Goal: Information Seeking & Learning: Learn about a topic

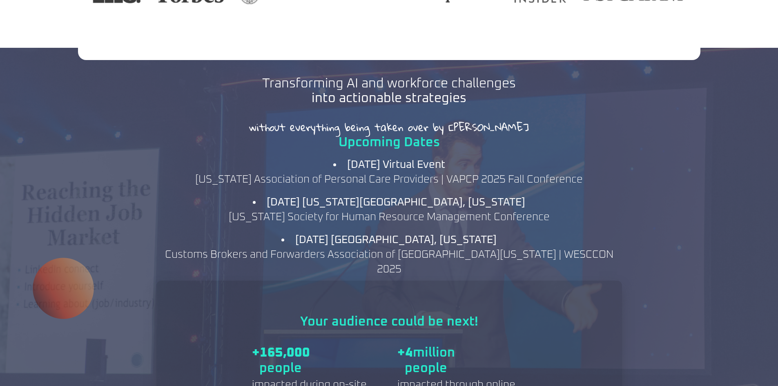
scroll to position [981, 0]
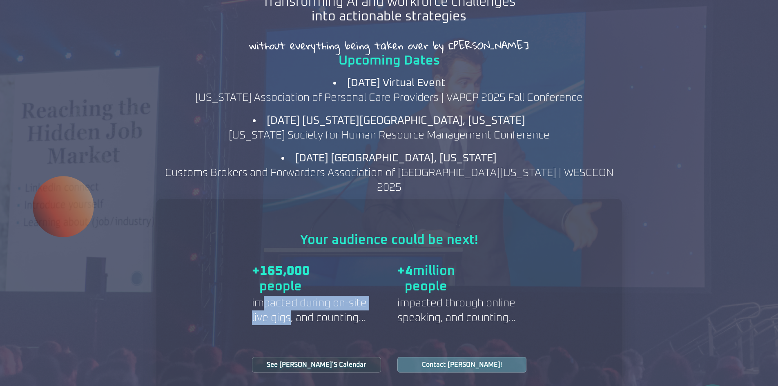
drag, startPoint x: 261, startPoint y: 278, endPoint x: 297, endPoint y: 291, distance: 38.8
click at [293, 296] on h2 "impacted during on-site live gigs, and counting..." at bounding box center [316, 310] width 129 height 29
click at [298, 296] on h2 "impacted during on-site live gigs, and counting..." at bounding box center [316, 310] width 129 height 29
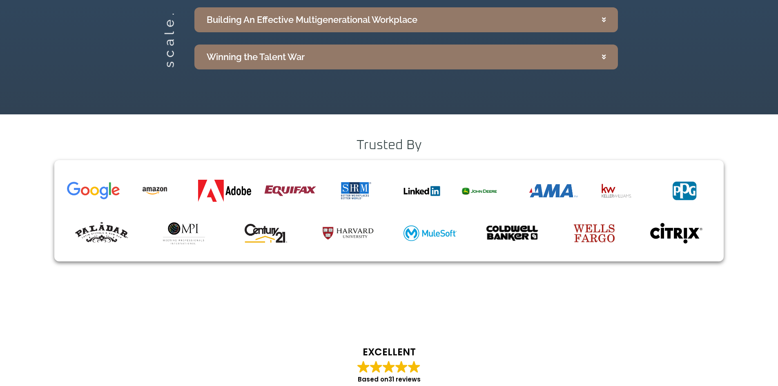
scroll to position [1839, 0]
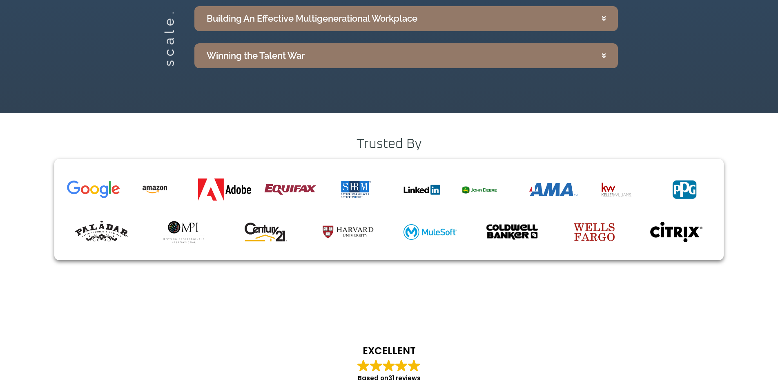
drag, startPoint x: 350, startPoint y: 122, endPoint x: 704, endPoint y: 243, distance: 374.7
click at [704, 243] on div "Trusted By" at bounding box center [389, 203] width 778 height 180
click at [687, 221] on img at bounding box center [676, 231] width 53 height 21
click at [688, 236] on div at bounding box center [388, 209] width 669 height 101
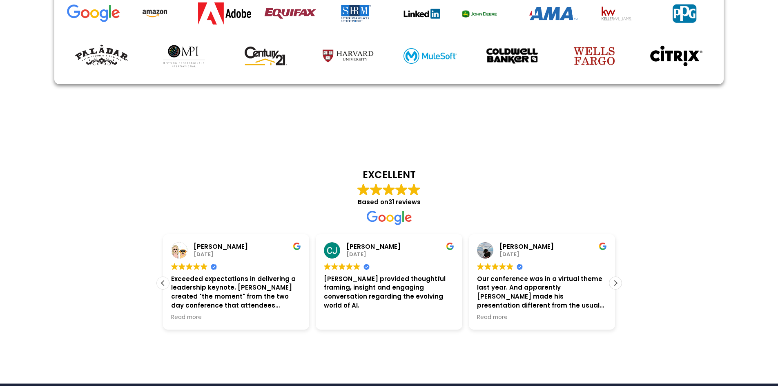
scroll to position [2043, 0]
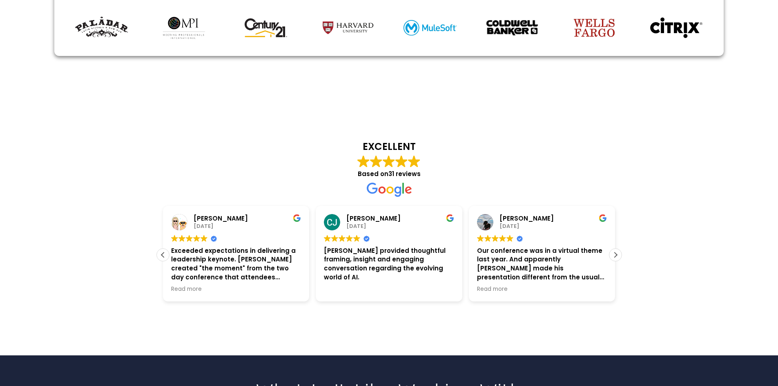
drag, startPoint x: 351, startPoint y: 235, endPoint x: 356, endPoint y: 240, distance: 6.7
click at [477, 246] on div "Our conference was in a virtual theme last year. And apparently [PERSON_NAME] m…" at bounding box center [542, 264] width 130 height 36
click at [477, 254] on div "Our conference was in a virtual theme last year. And apparently [PERSON_NAME] m…" at bounding box center [542, 264] width 130 height 36
drag, startPoint x: 368, startPoint y: 239, endPoint x: 428, endPoint y: 251, distance: 60.8
click at [477, 251] on div "Our conference was in a virtual theme last year. And apparently [PERSON_NAME] m…" at bounding box center [542, 264] width 130 height 36
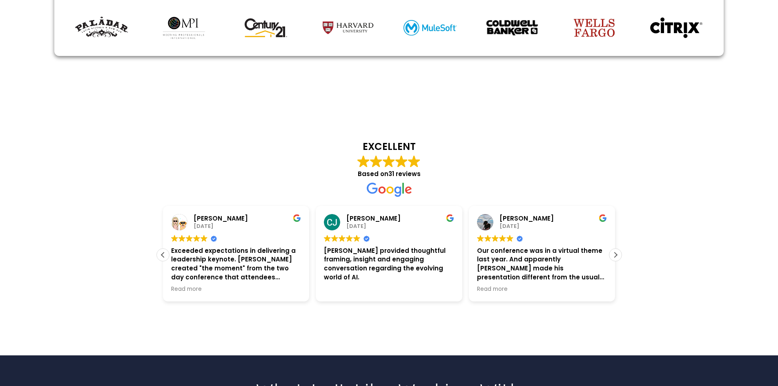
click at [477, 255] on div "Our conference was in a virtual theme last year. And apparently [PERSON_NAME] m…" at bounding box center [542, 264] width 130 height 36
click at [161, 249] on div "Previous review" at bounding box center [163, 255] width 12 height 12
click at [161, 231] on div "[PERSON_NAME] [DATE] Trustindex verifies that the original source of the review…" at bounding box center [236, 254] width 153 height 96
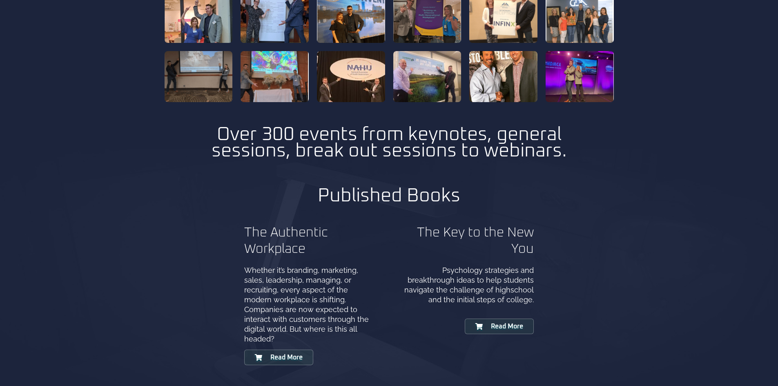
scroll to position [2533, 0]
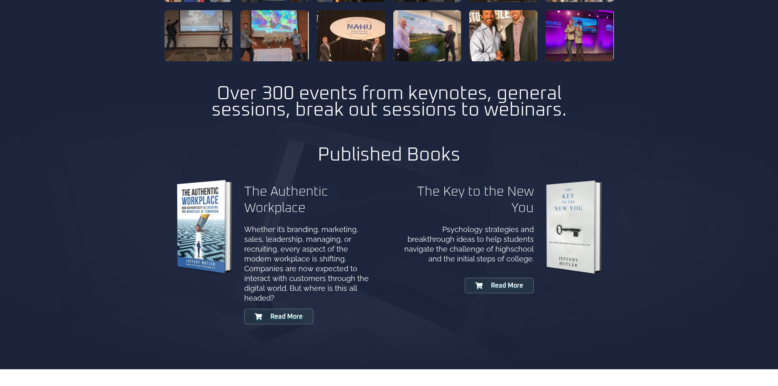
drag, startPoint x: 246, startPoint y: 203, endPoint x: 335, endPoint y: 265, distance: 108.5
click at [335, 265] on p "Whether it’s branding, marketing, sales, leadership, managing, or recruiting, e…" at bounding box center [310, 264] width 133 height 78
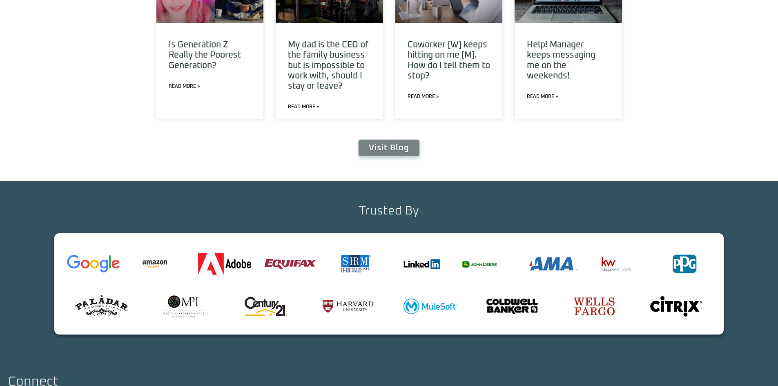
scroll to position [3068, 0]
